Goal: Task Accomplishment & Management: Use online tool/utility

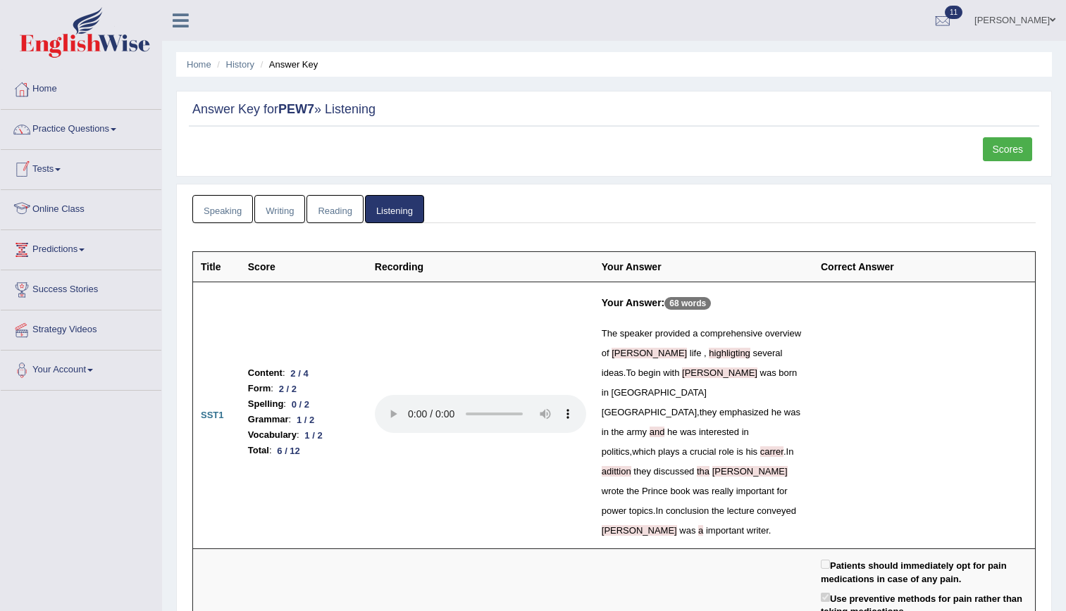
click at [32, 178] on link "Tests" at bounding box center [81, 167] width 161 height 35
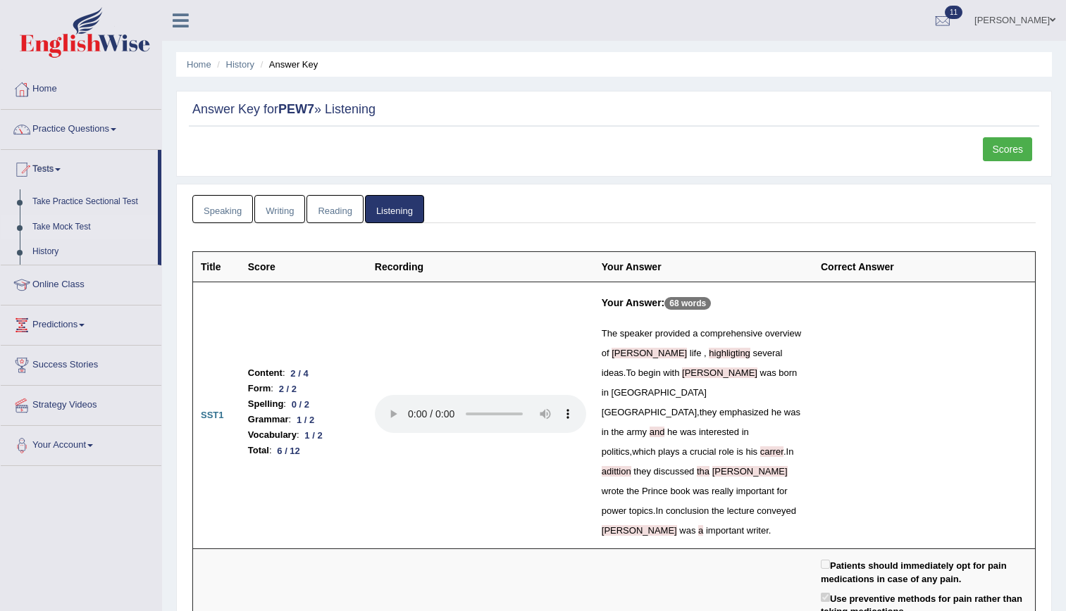
click at [51, 225] on link "Take Mock Test" at bounding box center [92, 227] width 132 height 25
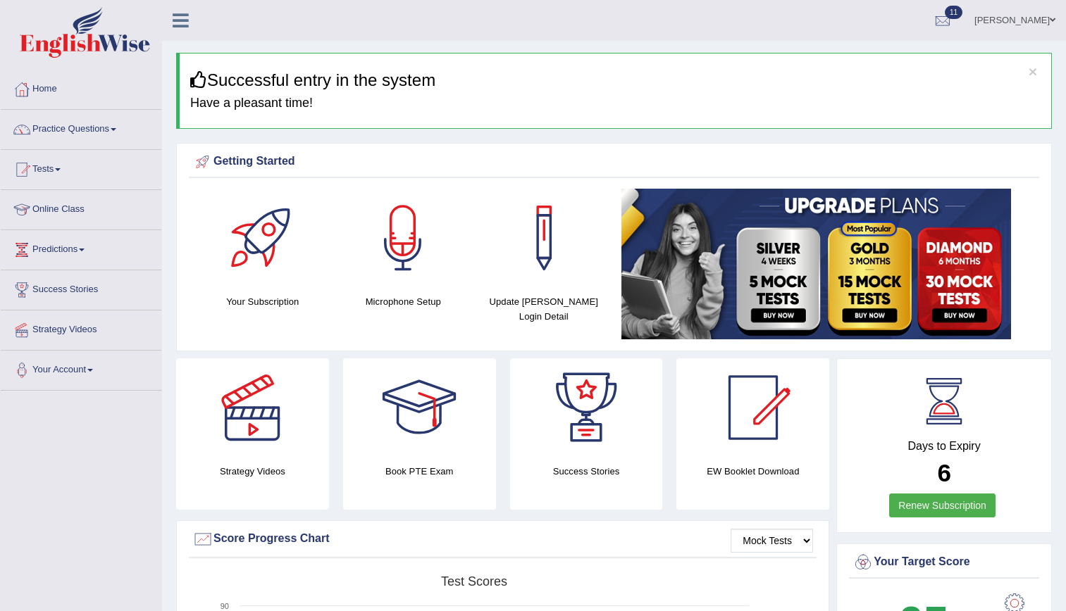
click at [75, 139] on link "Practice Questions" at bounding box center [81, 127] width 161 height 35
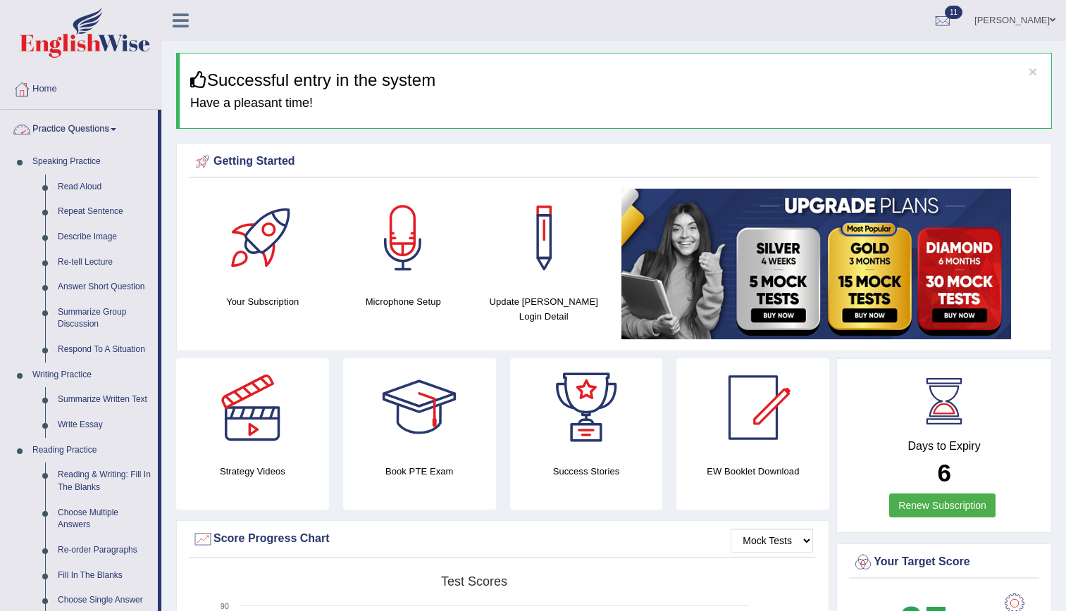
click at [82, 116] on link "Practice Questions" at bounding box center [79, 127] width 157 height 35
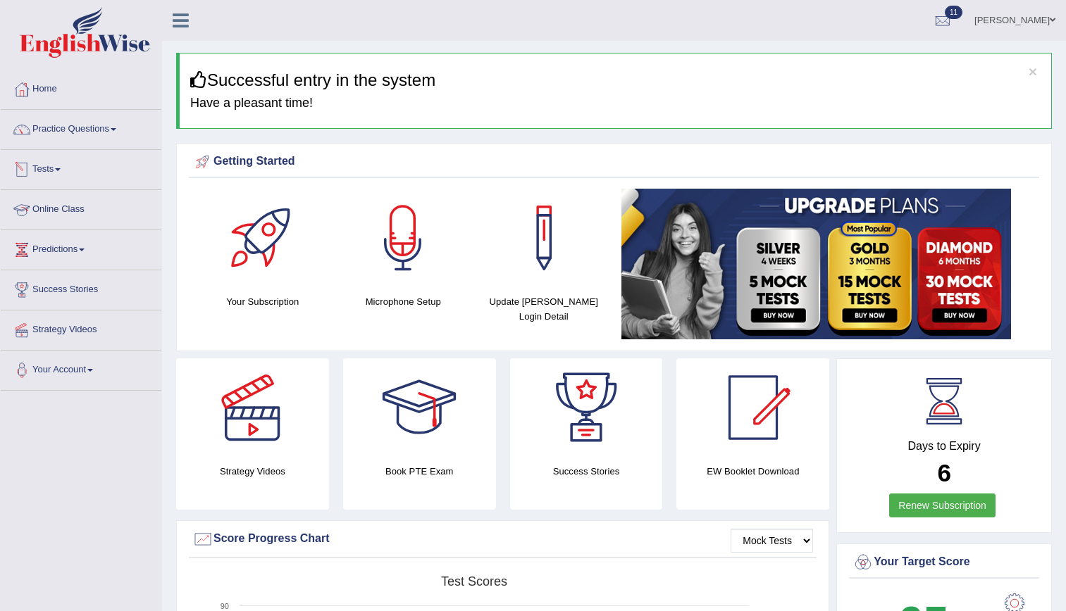
click at [46, 170] on link "Tests" at bounding box center [81, 167] width 161 height 35
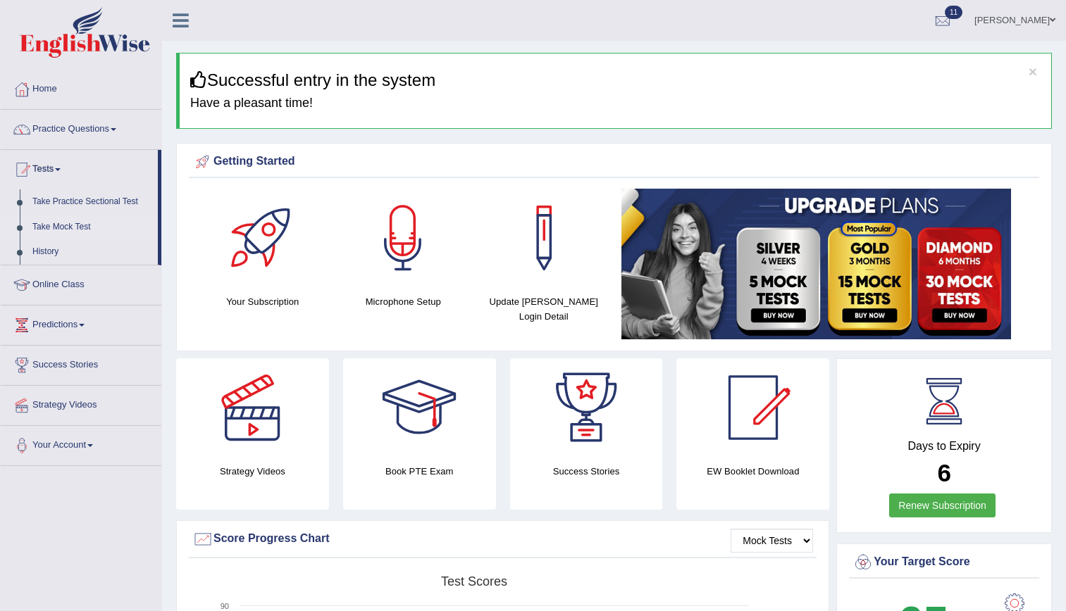
click at [56, 226] on link "Take Mock Test" at bounding box center [92, 227] width 132 height 25
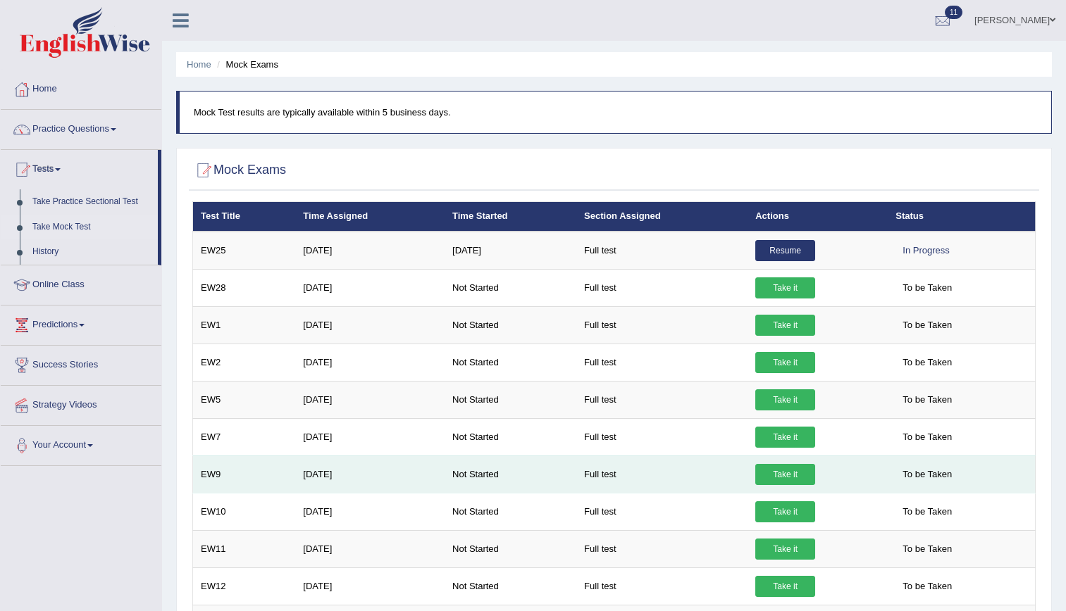
click at [780, 478] on link "Take it" at bounding box center [785, 474] width 60 height 21
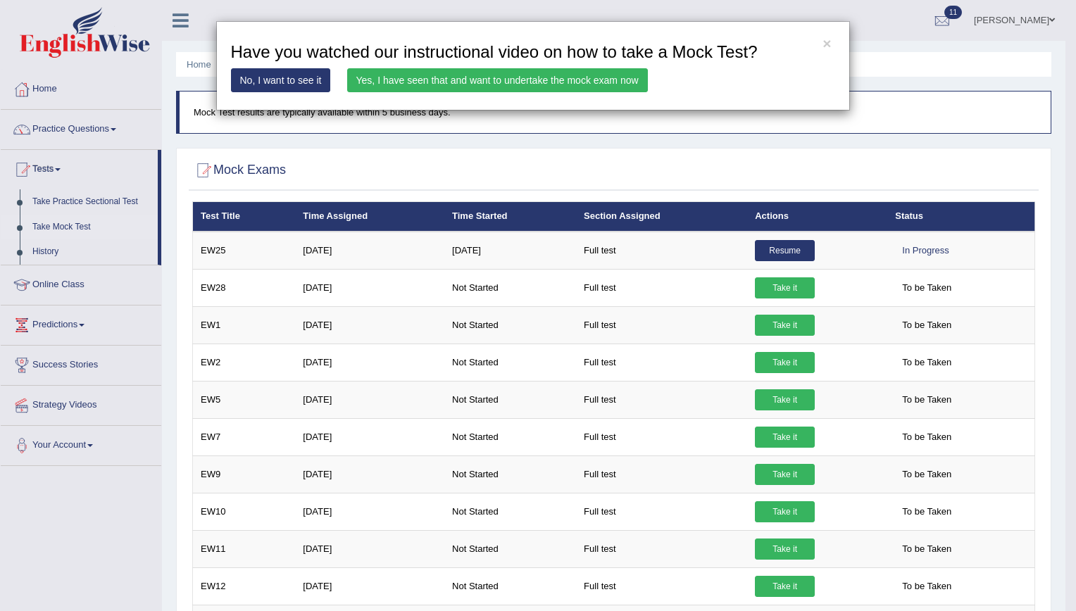
click at [579, 75] on link "Yes, I have seen that and want to undertake the mock exam now" at bounding box center [497, 80] width 301 height 24
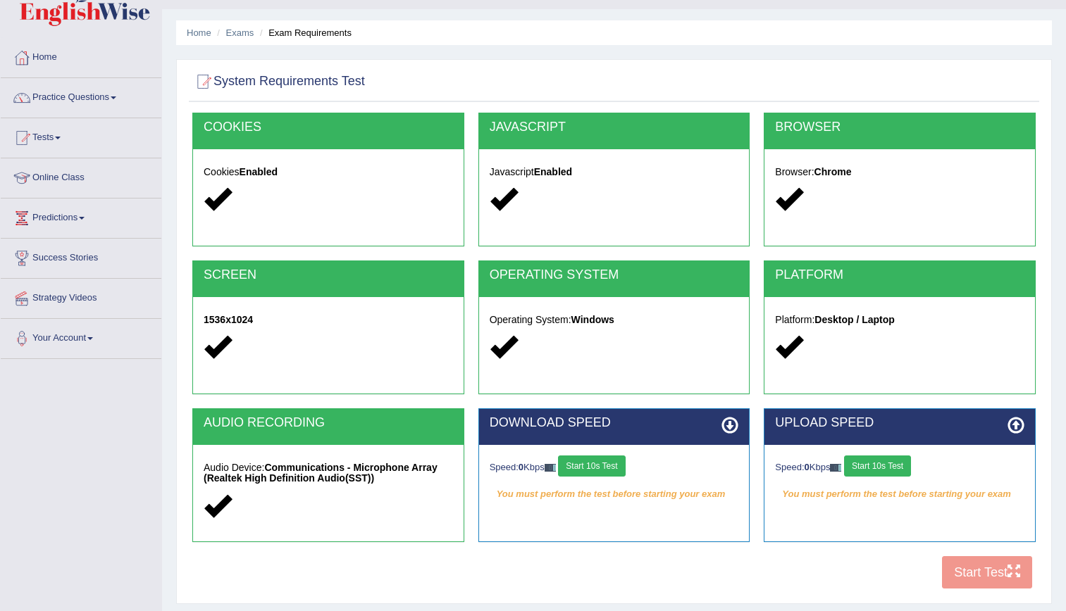
scroll to position [42, 0]
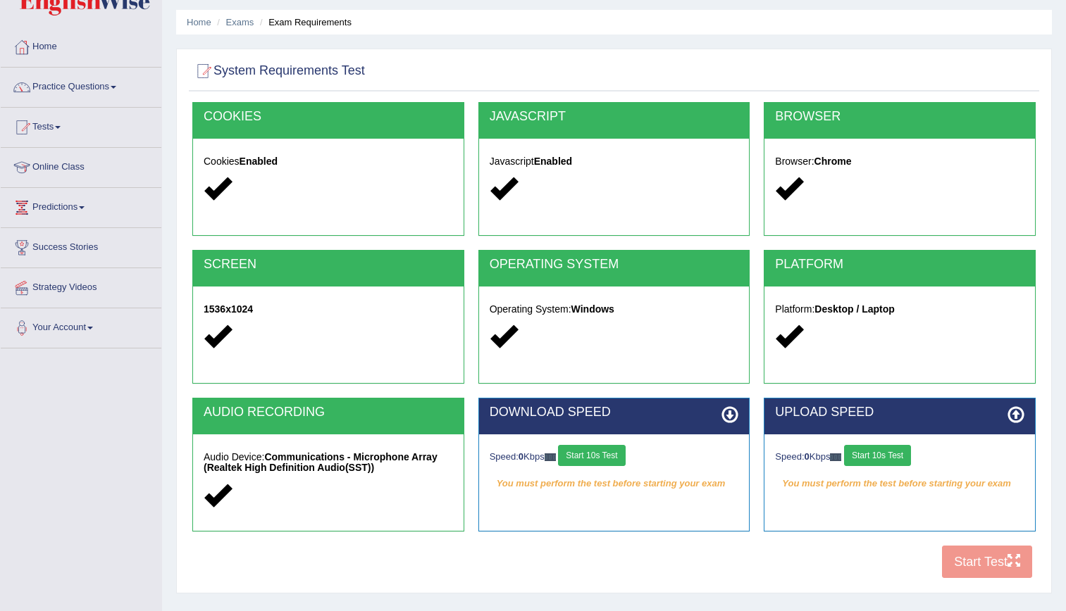
click at [607, 451] on button "Start 10s Test" at bounding box center [591, 455] width 67 height 21
click at [885, 462] on div "Speed: 0 Kbps Start 10s Test" at bounding box center [899, 457] width 249 height 25
click at [880, 454] on button "Start 10s Test" at bounding box center [877, 455] width 67 height 21
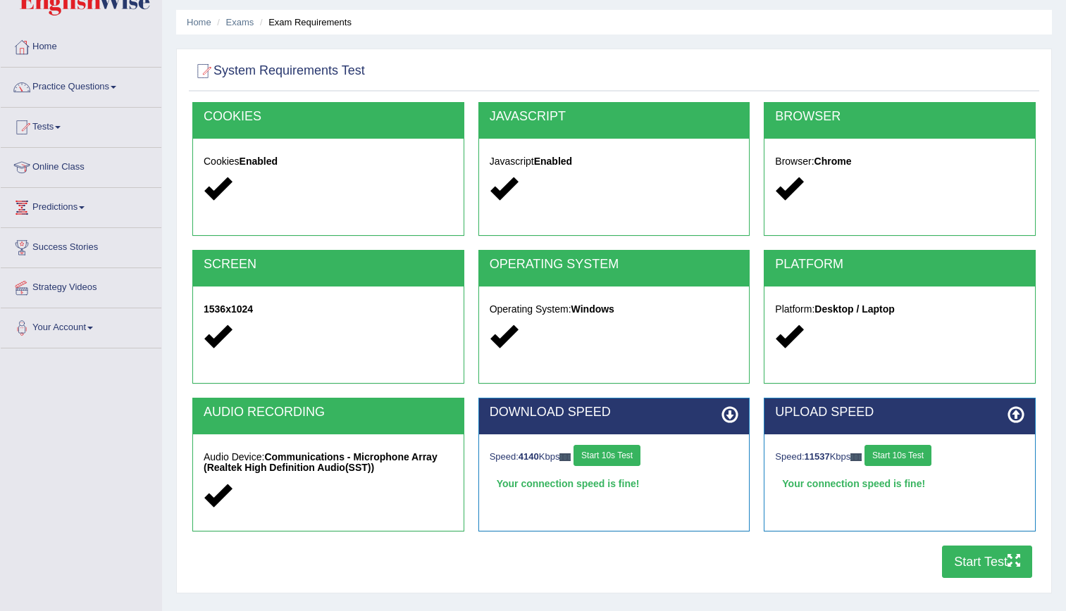
click at [963, 565] on button "Start Test" at bounding box center [987, 562] width 90 height 32
